Goal: Information Seeking & Learning: Learn about a topic

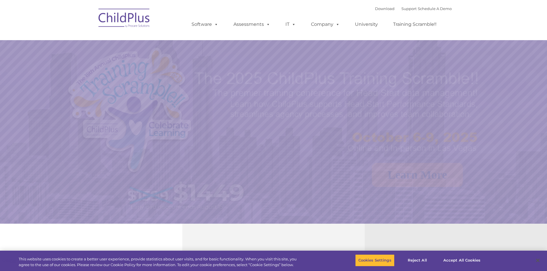
select select "MEDIUM"
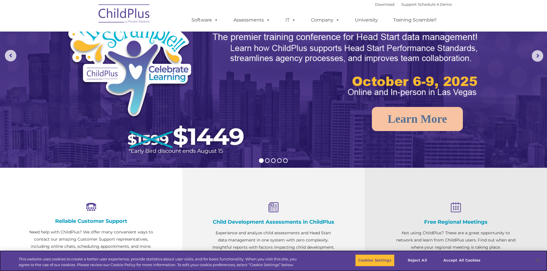
scroll to position [57, 0]
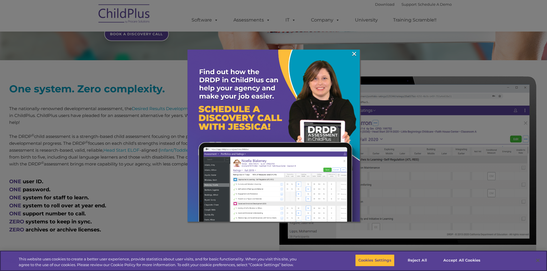
scroll to position [184, 0]
click at [454, 259] on button "Accept All Cookies" at bounding box center [461, 261] width 43 height 12
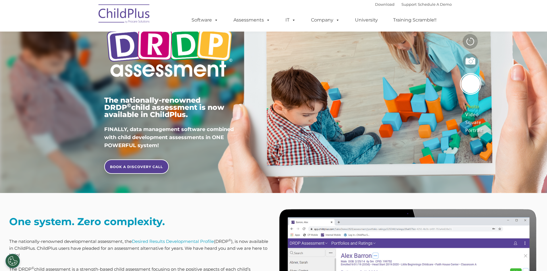
scroll to position [0, 0]
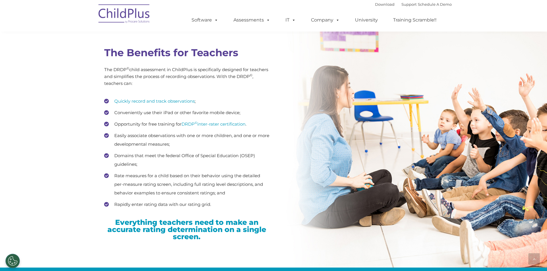
scroll to position [794, 0]
